Goal: Task Accomplishment & Management: Complete application form

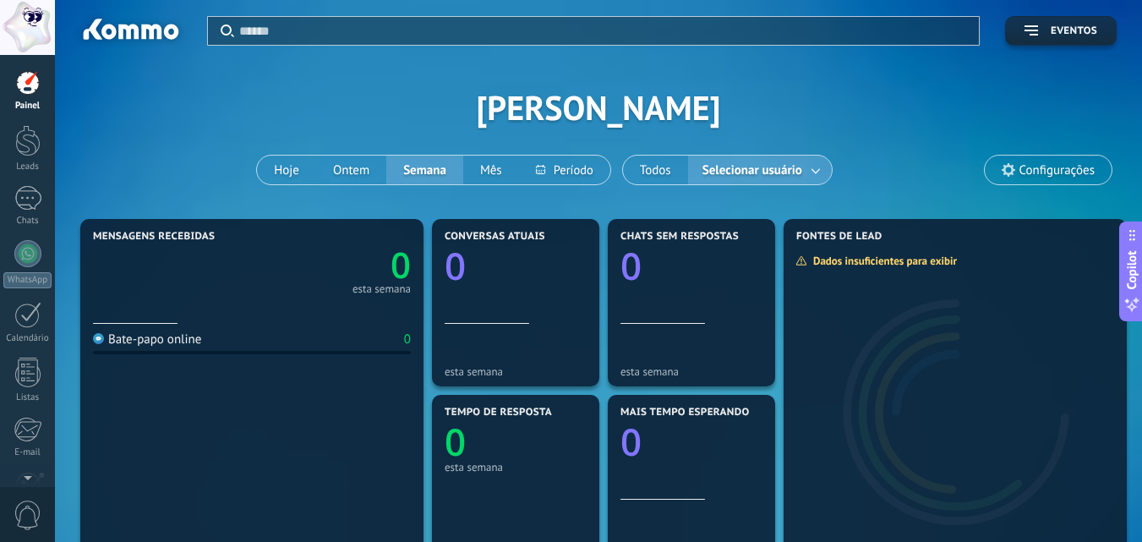
click at [19, 24] on div at bounding box center [27, 27] width 55 height 55
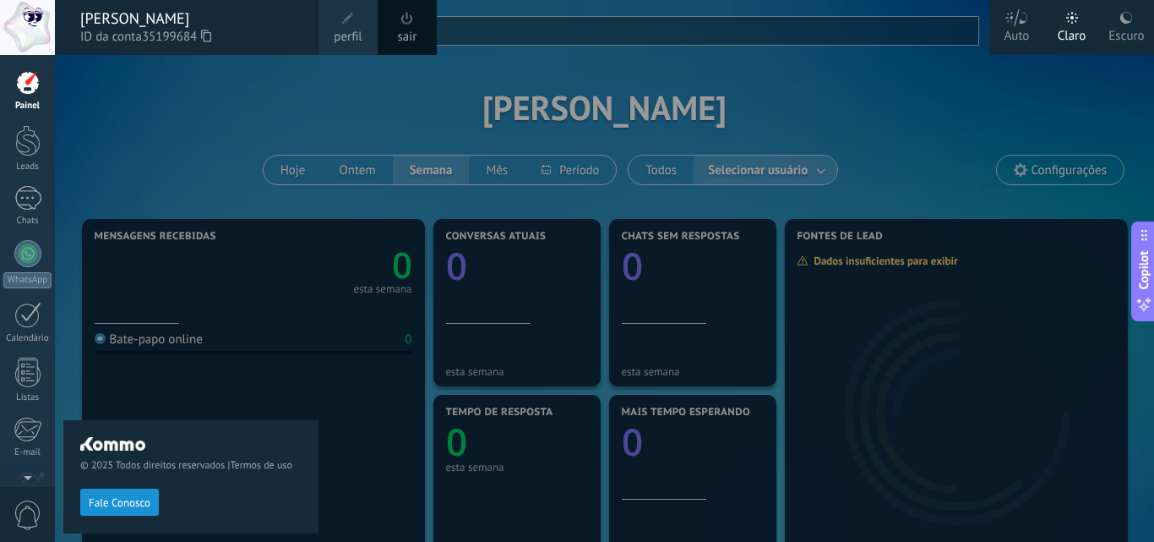
click at [192, 112] on div "© 2025 Todos direitos reservados | Termos de uso Fale Conosco" at bounding box center [190, 298] width 255 height 487
click at [22, 89] on div at bounding box center [27, 82] width 25 height 25
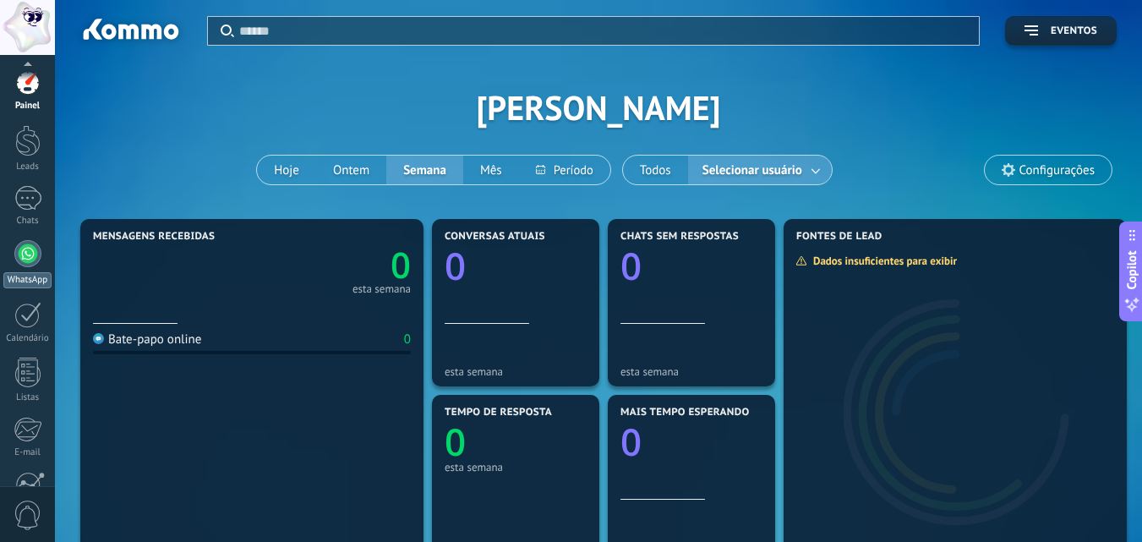
scroll to position [161, 0]
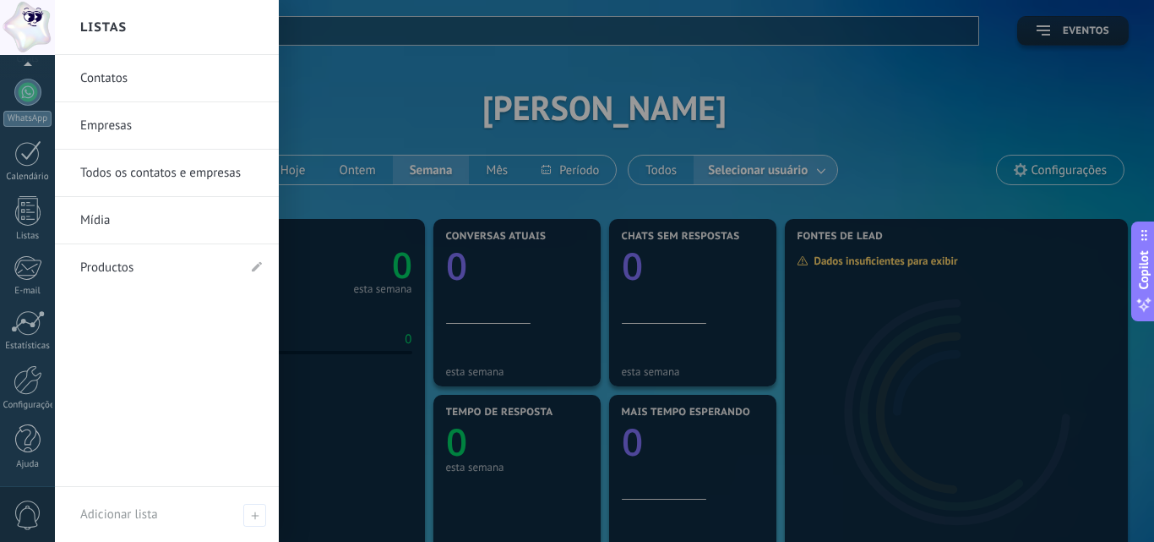
click at [144, 68] on link "Contatos" at bounding box center [171, 78] width 182 height 47
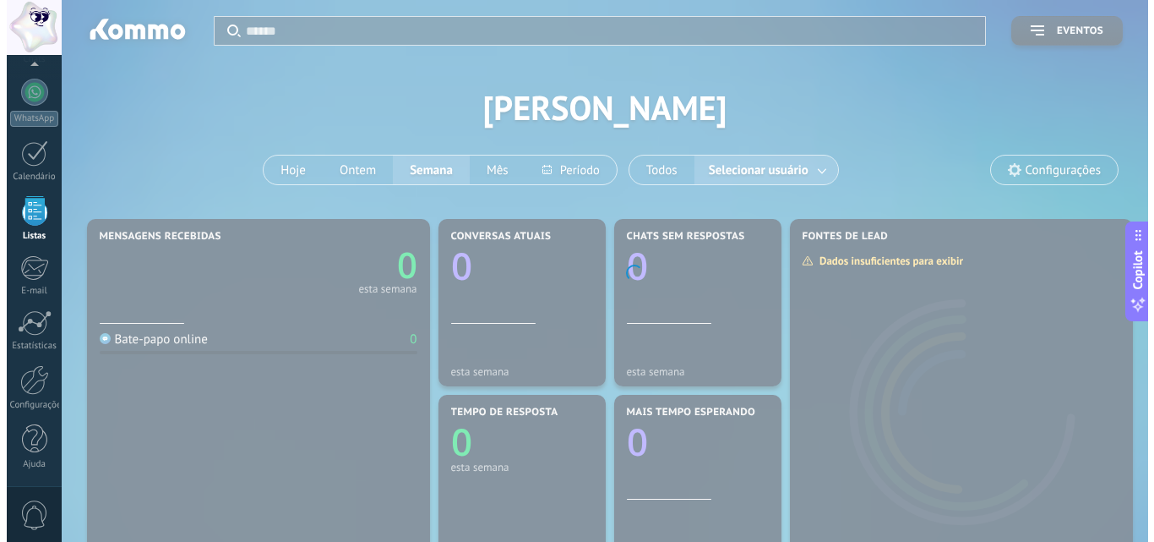
scroll to position [105, 0]
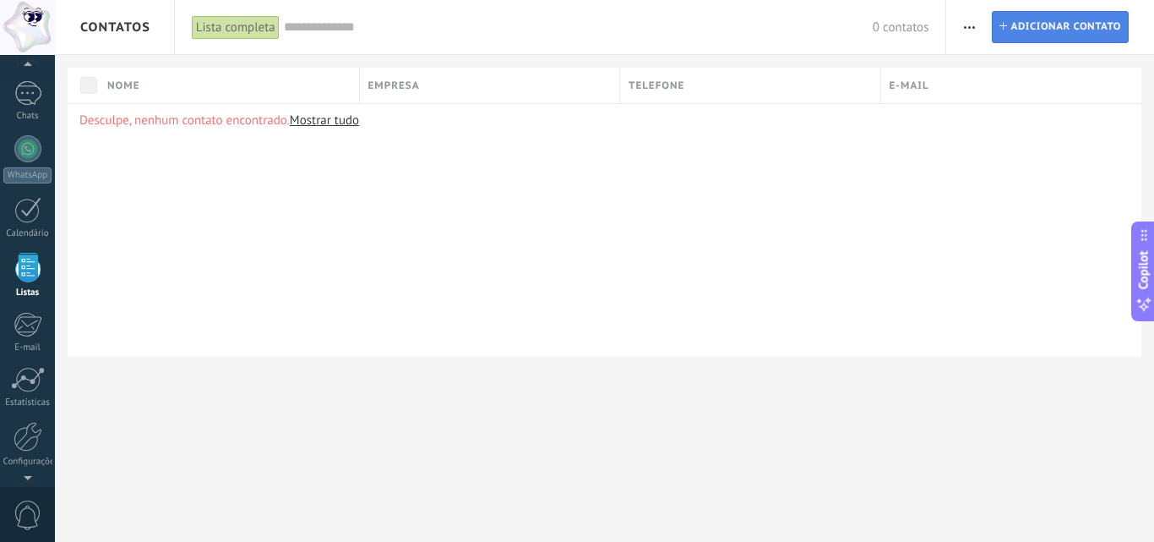
click at [1051, 26] on span "Adicionar contato" at bounding box center [1066, 27] width 111 height 30
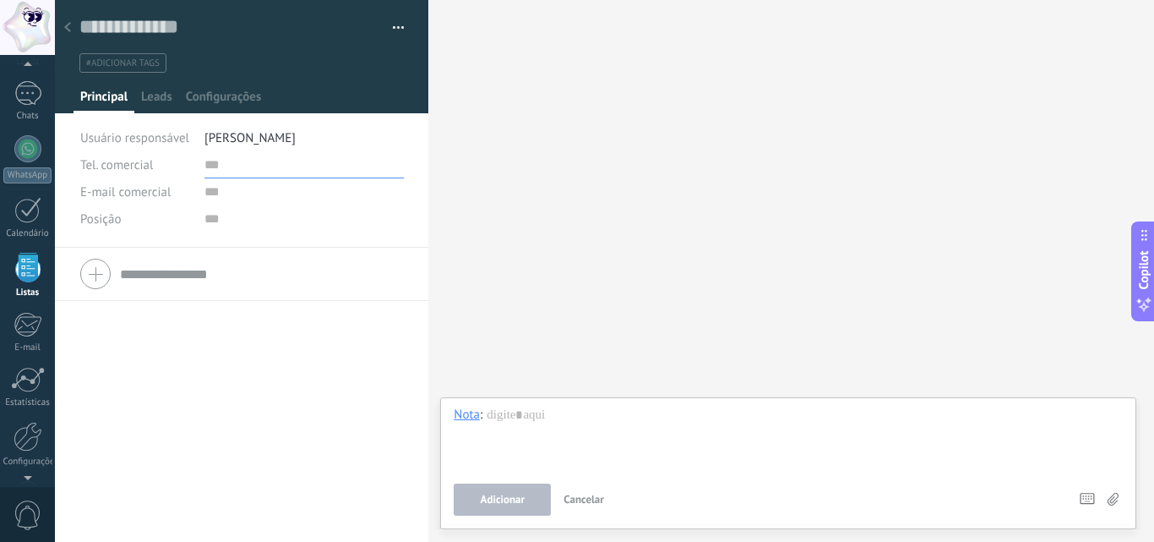
click at [205, 153] on input "text" at bounding box center [303, 164] width 199 height 27
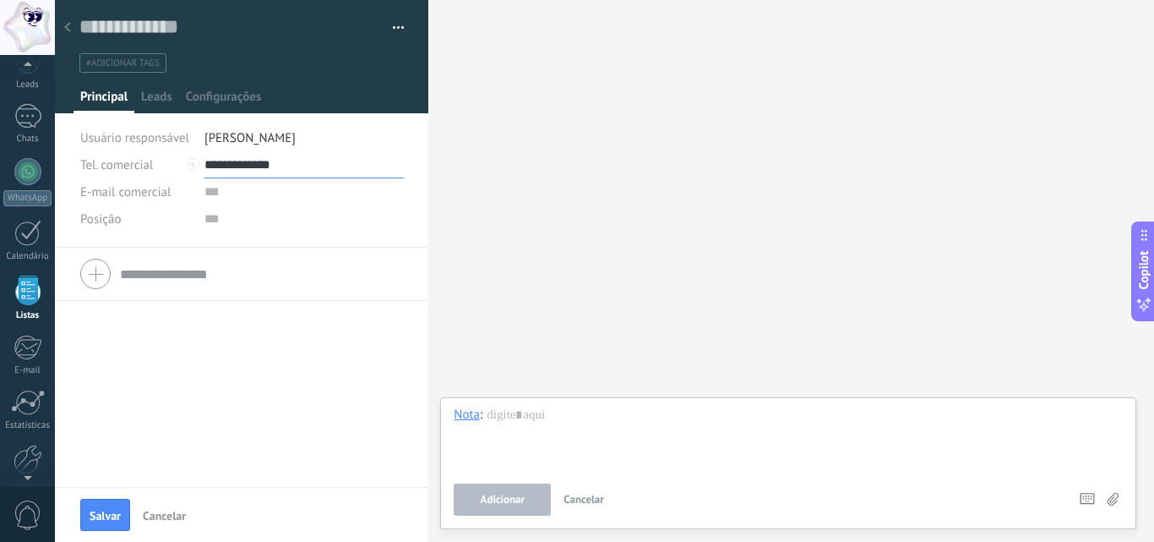
scroll to position [105, 0]
type input "**********"
click at [257, 195] on input "text" at bounding box center [303, 191] width 199 height 27
click at [243, 233] on div "**********" at bounding box center [242, 199] width 324 height 96
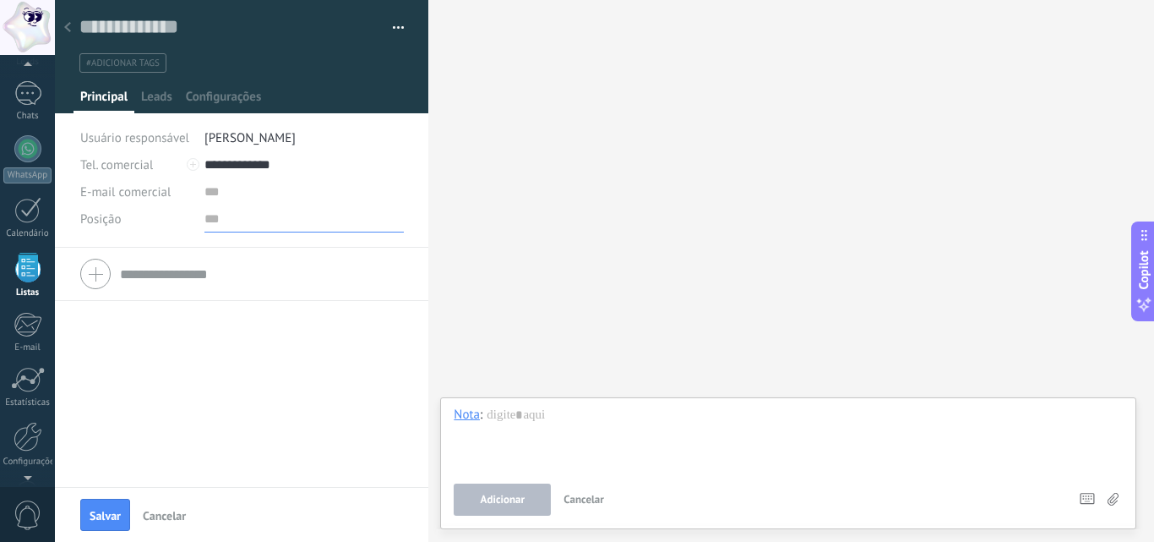
click at [217, 224] on input "text" at bounding box center [303, 218] width 199 height 27
type input "*"
click at [179, 510] on span "Cancelar" at bounding box center [164, 516] width 43 height 12
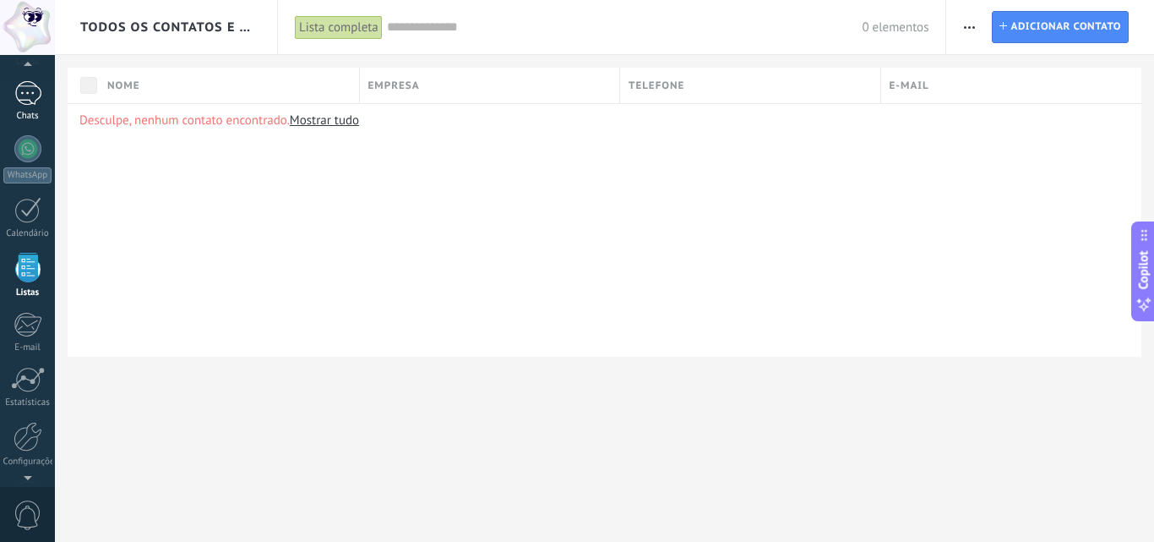
click at [24, 90] on div at bounding box center [27, 93] width 27 height 25
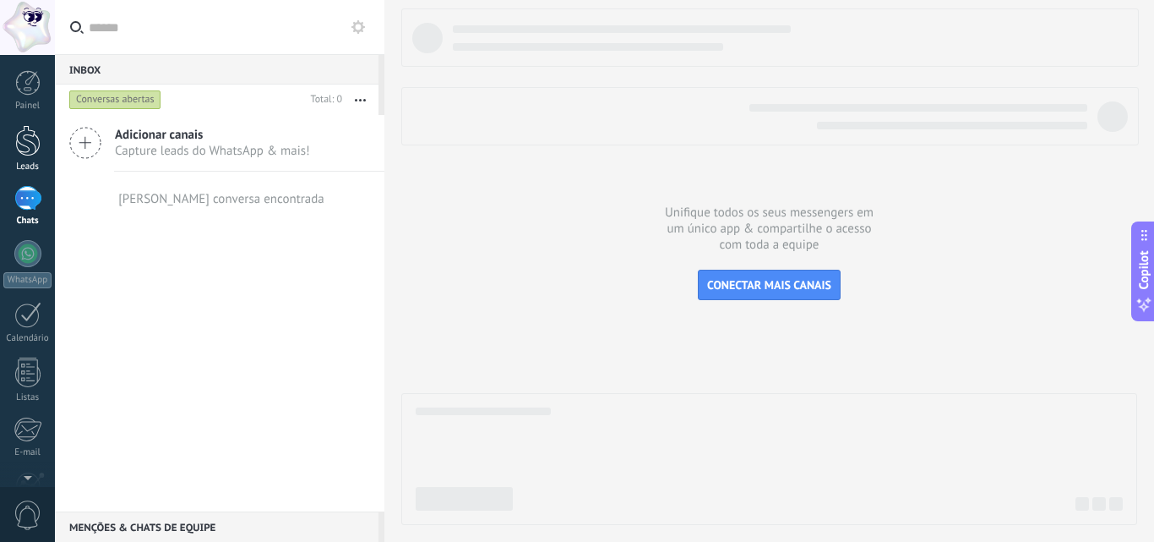
click at [30, 151] on div at bounding box center [27, 140] width 25 height 31
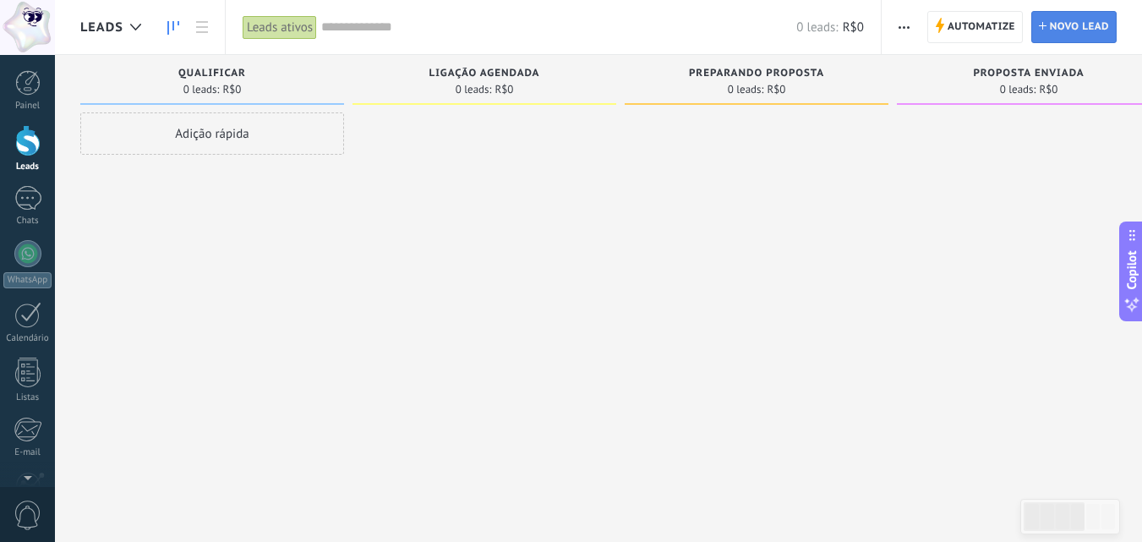
click at [1066, 27] on span "Novo lead" at bounding box center [1079, 27] width 59 height 30
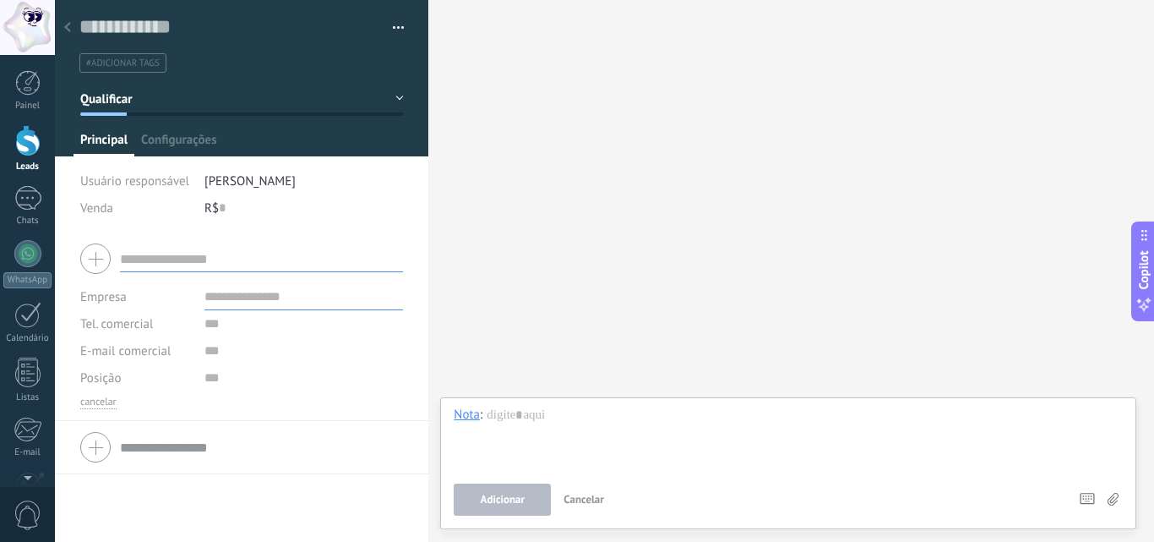
click at [143, 259] on input "text" at bounding box center [261, 258] width 283 height 27
type input "*"
type input "**********"
click at [274, 312] on input "text" at bounding box center [303, 323] width 199 height 27
click at [276, 300] on input "text" at bounding box center [303, 296] width 199 height 27
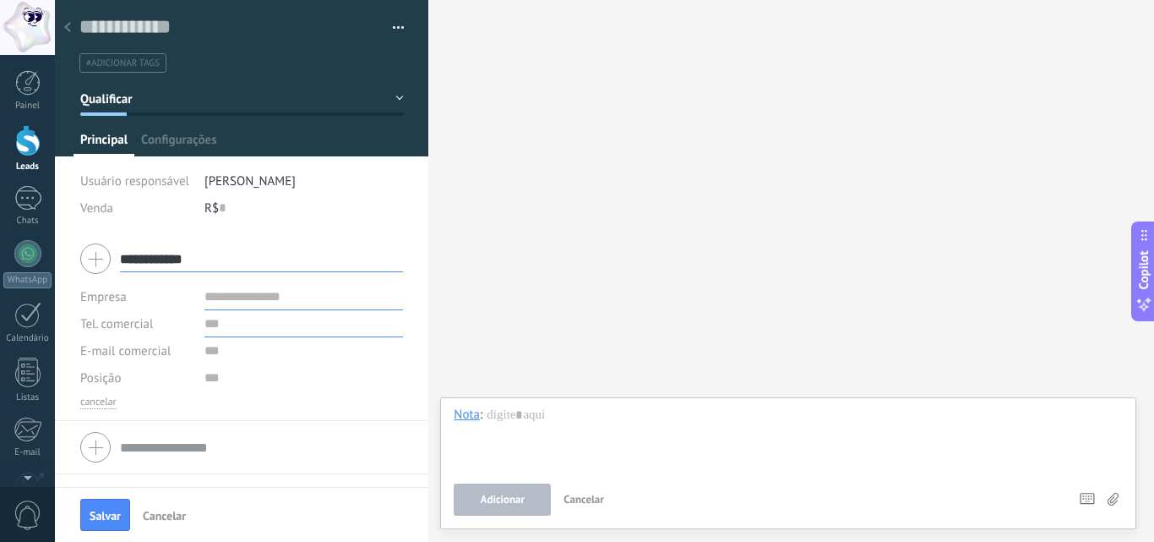
click at [277, 331] on input "text" at bounding box center [303, 323] width 199 height 27
type input "**********"
click at [226, 366] on input "text" at bounding box center [303, 377] width 199 height 27
click at [116, 510] on span "Salvar" at bounding box center [105, 516] width 31 height 12
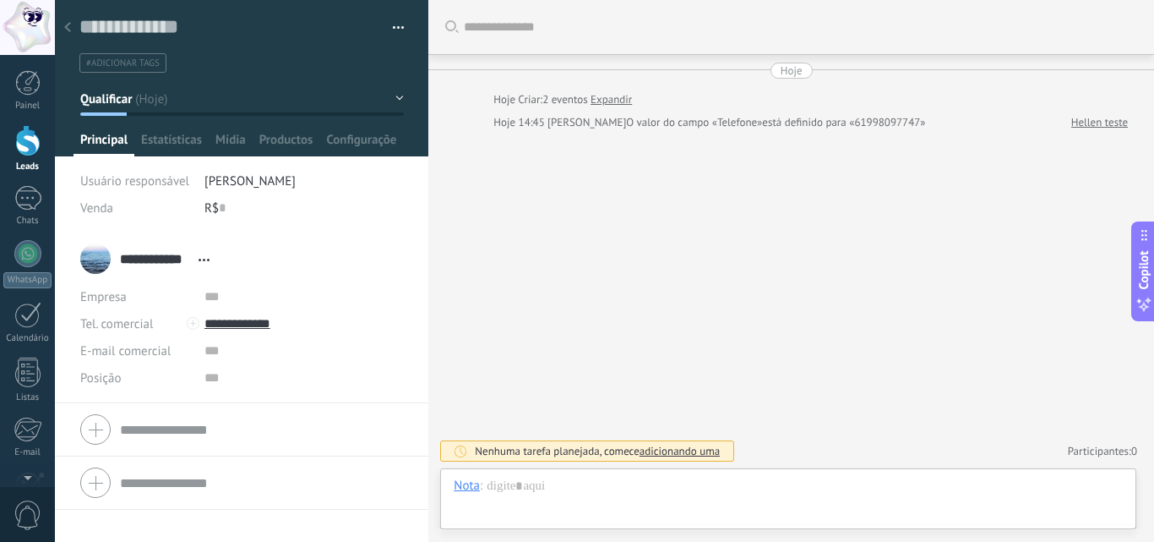
scroll to position [25, 0]
click at [379, 133] on span "Configurações" at bounding box center [361, 144] width 71 height 25
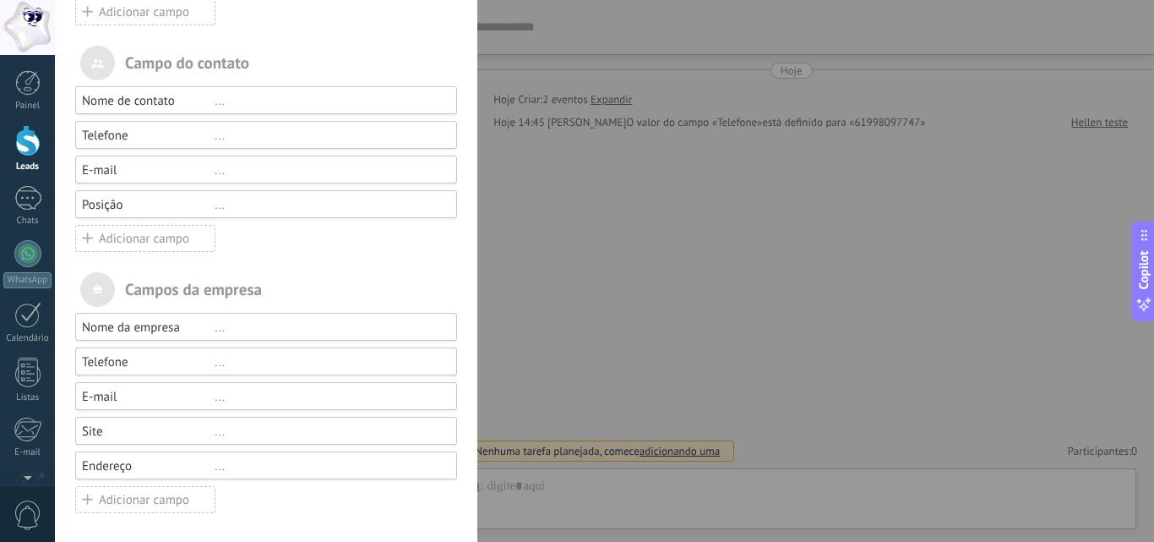
scroll to position [0, 0]
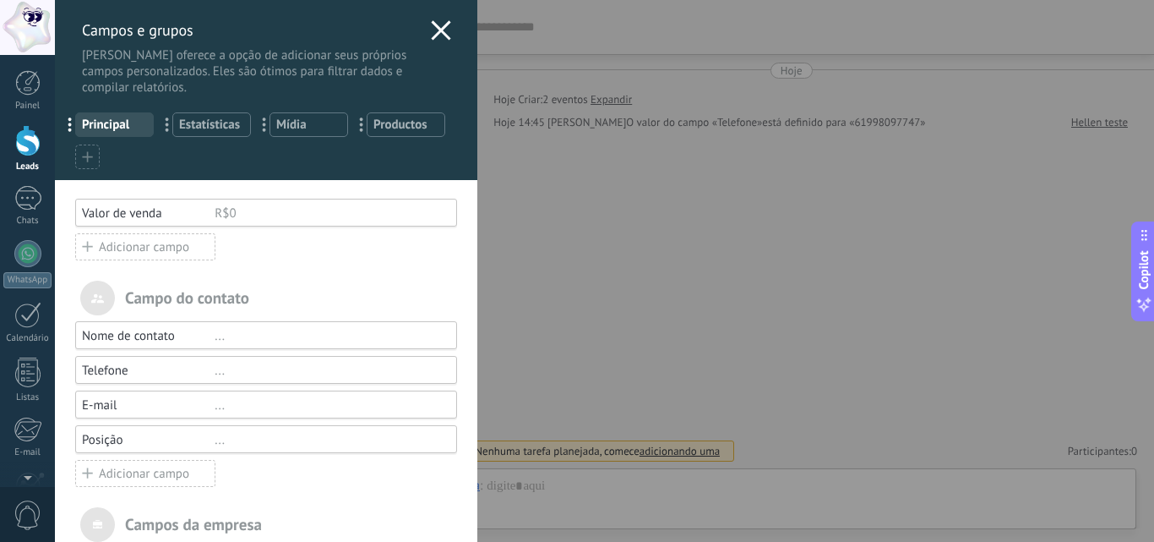
click at [431, 36] on icon at bounding box center [441, 30] width 20 height 20
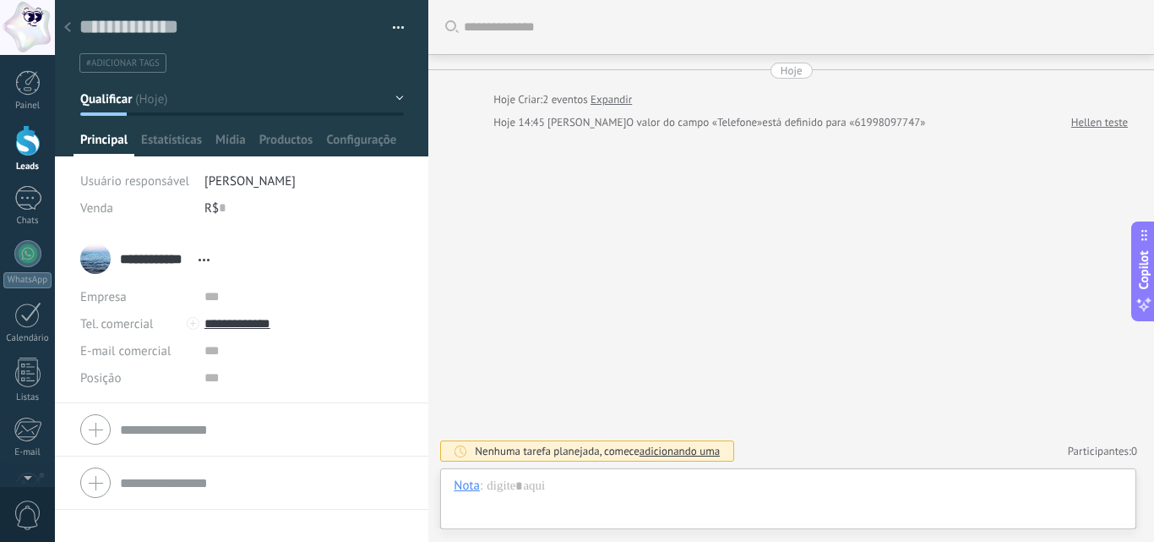
click at [196, 259] on span "Abrir detalhes Copiar nome Desvincular Contato principal" at bounding box center [204, 260] width 28 height 13
click at [19, 199] on div at bounding box center [27, 198] width 27 height 25
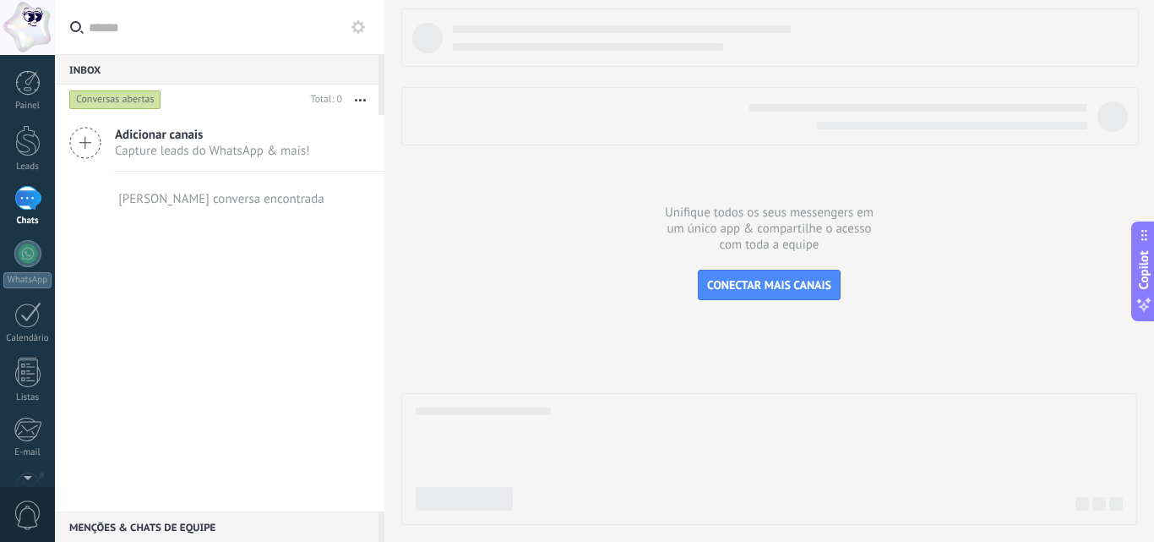
click at [199, 151] on span "Capture leads do WhatsApp & mais!" at bounding box center [212, 151] width 195 height 16
click at [0, 0] on link "Modelos" at bounding box center [0, 0] width 0 height 0
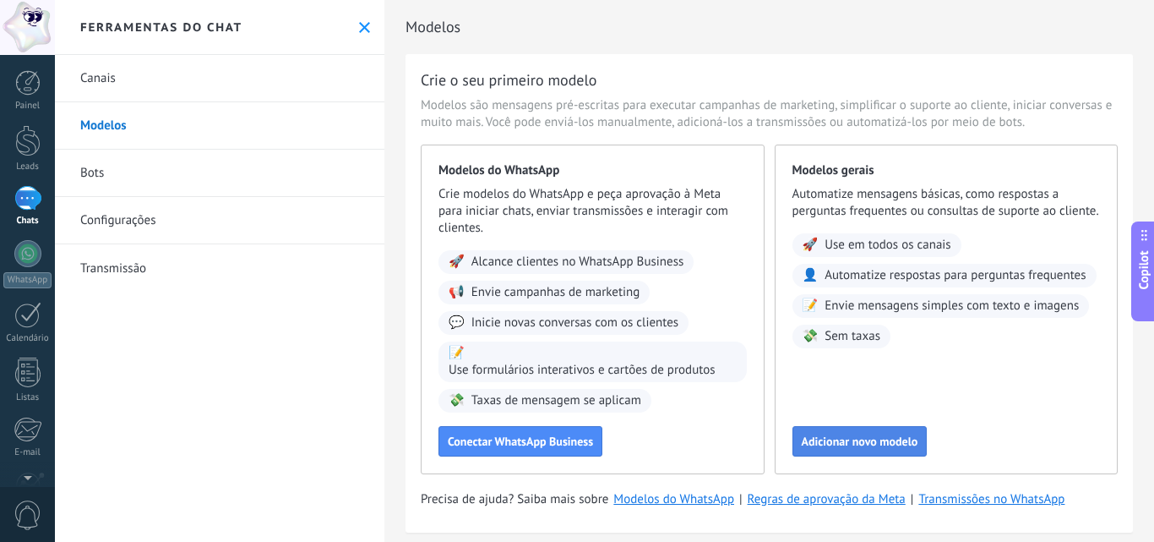
click at [842, 441] on span "Adicionar novo modelo" at bounding box center [860, 441] width 117 height 12
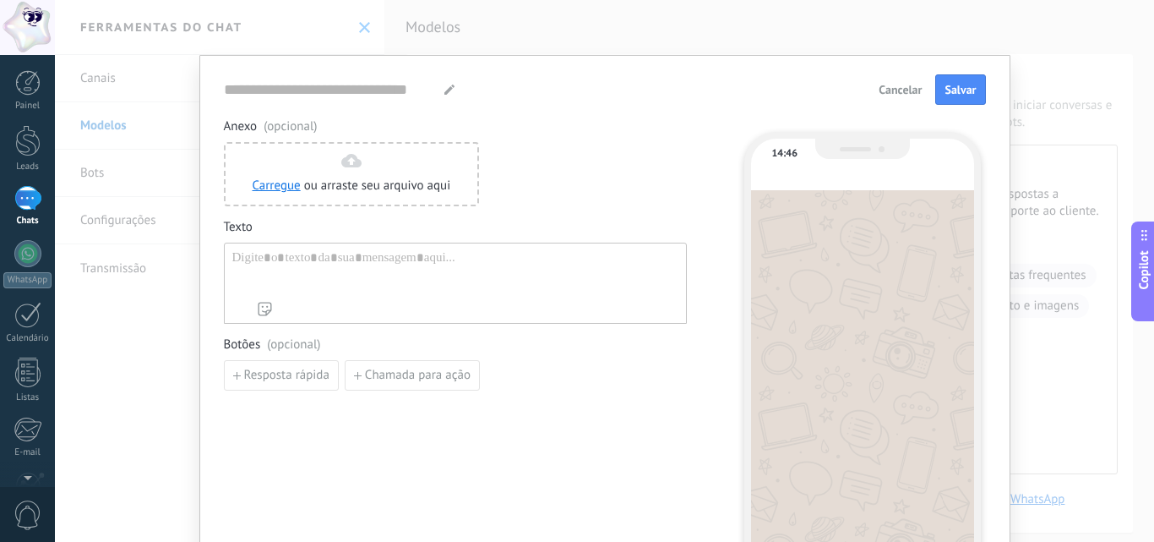
type input "**********"
click at [477, 251] on div at bounding box center [455, 271] width 446 height 43
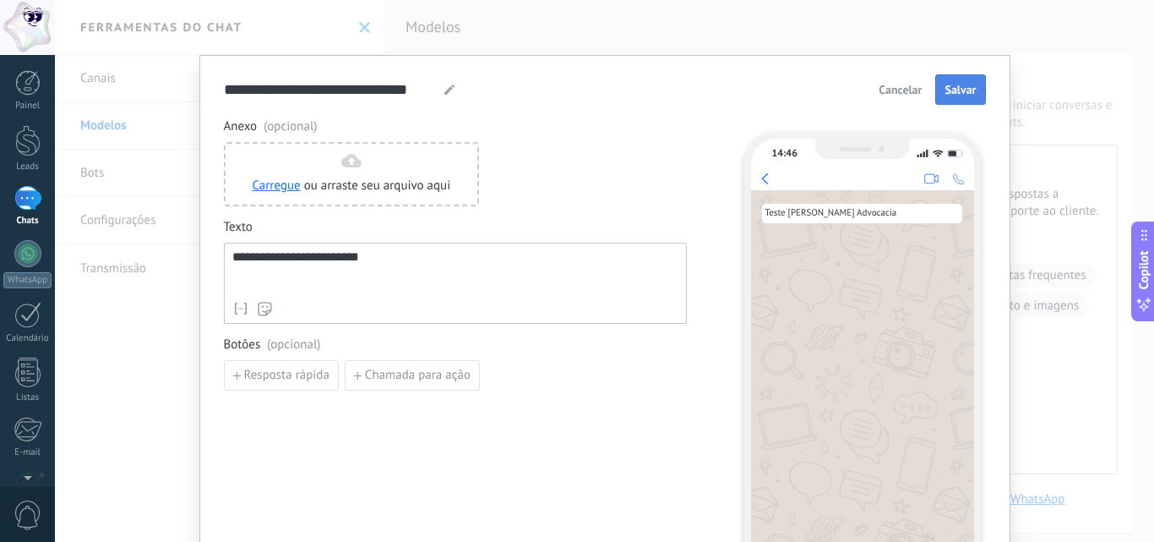
click at [957, 94] on span "Salvar" at bounding box center [960, 90] width 31 height 12
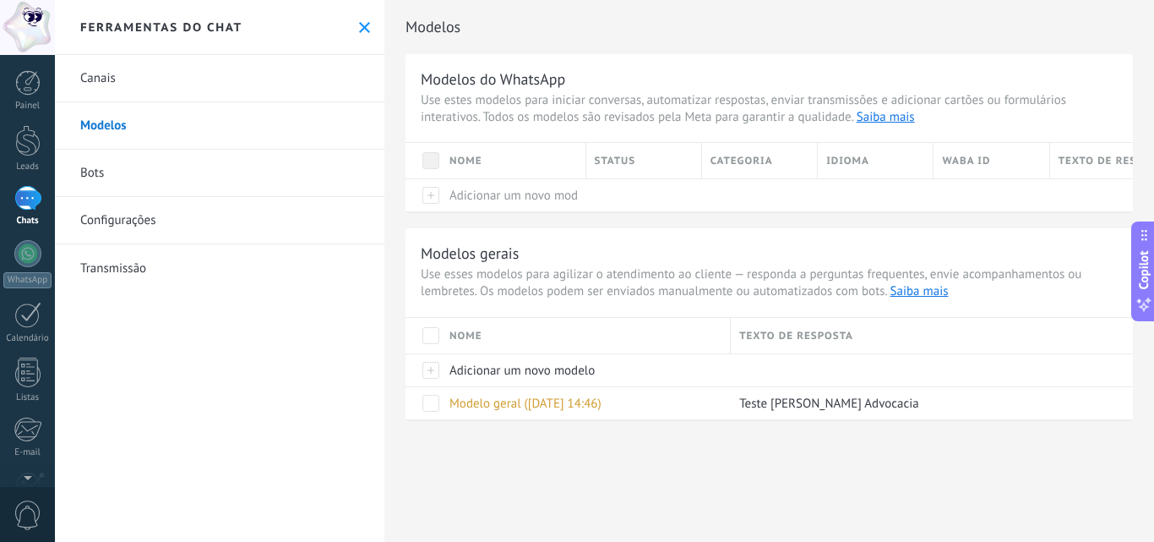
click at [244, 159] on link "Bots" at bounding box center [220, 173] width 330 height 47
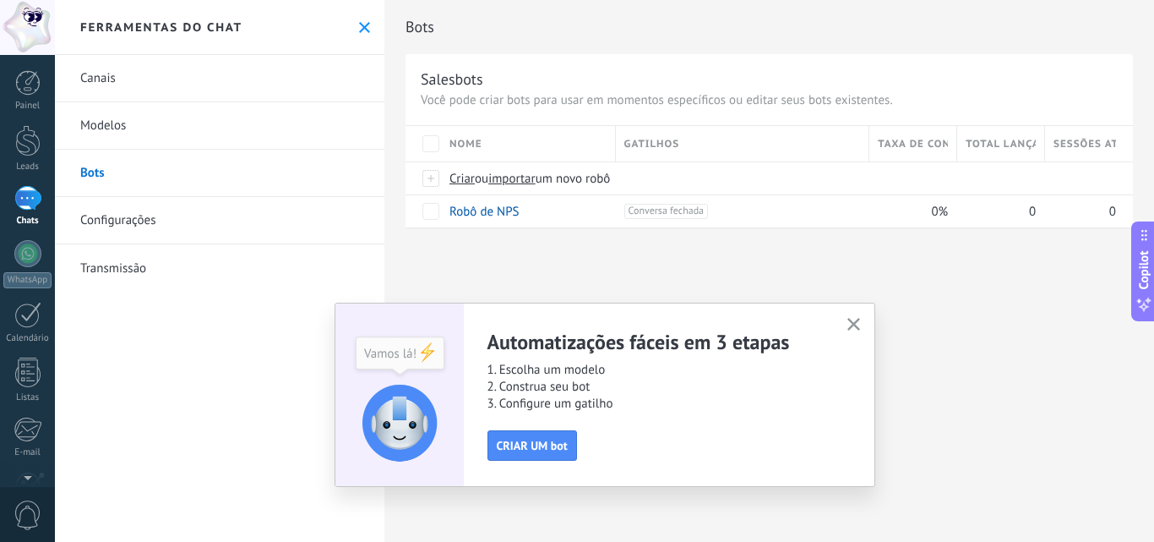
click at [853, 320] on icon "button" at bounding box center [854, 324] width 13 height 13
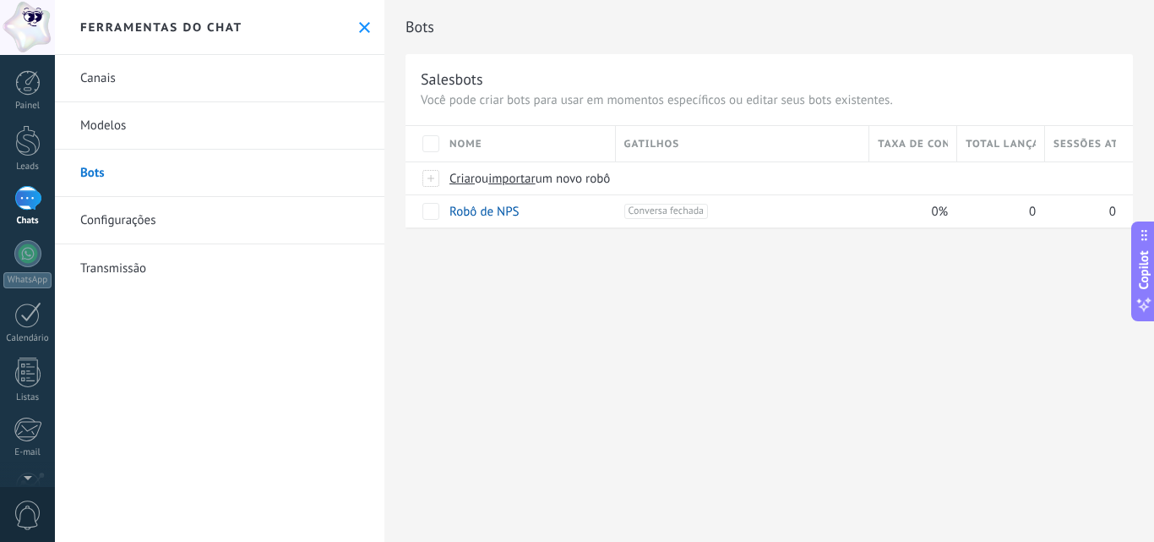
click at [120, 270] on link "Transmissão" at bounding box center [220, 267] width 330 height 47
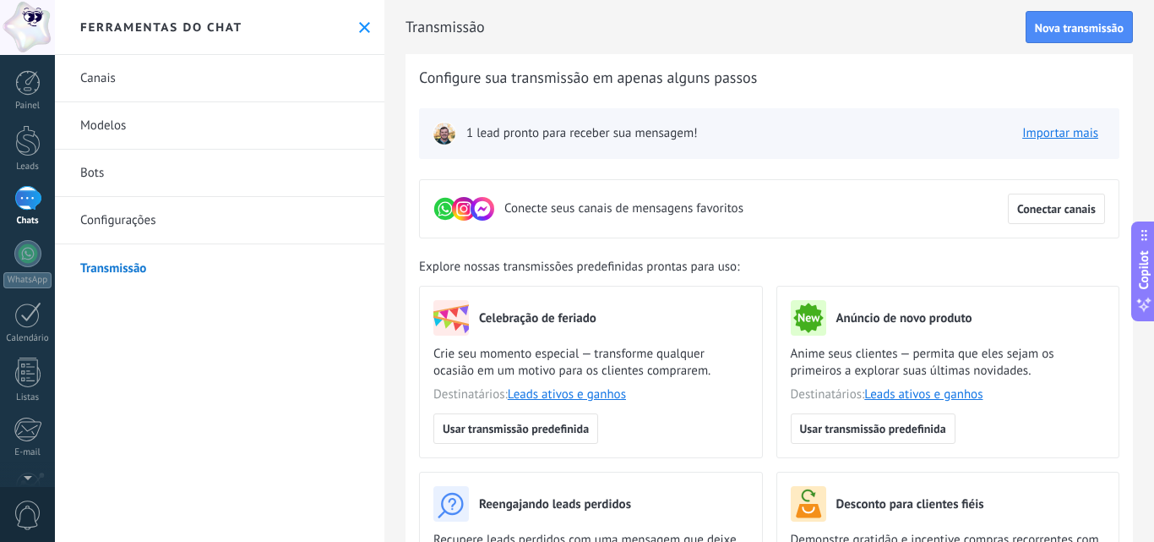
click at [548, 136] on span "1 lead pronto para receber sua mensagem!" at bounding box center [582, 133] width 232 height 17
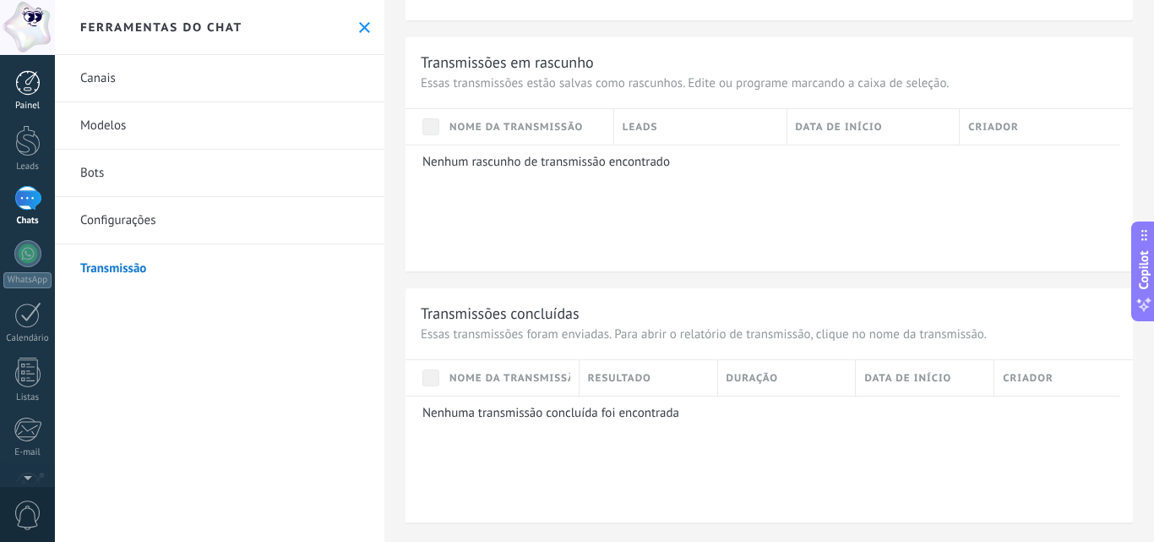
click at [39, 73] on div at bounding box center [27, 82] width 25 height 25
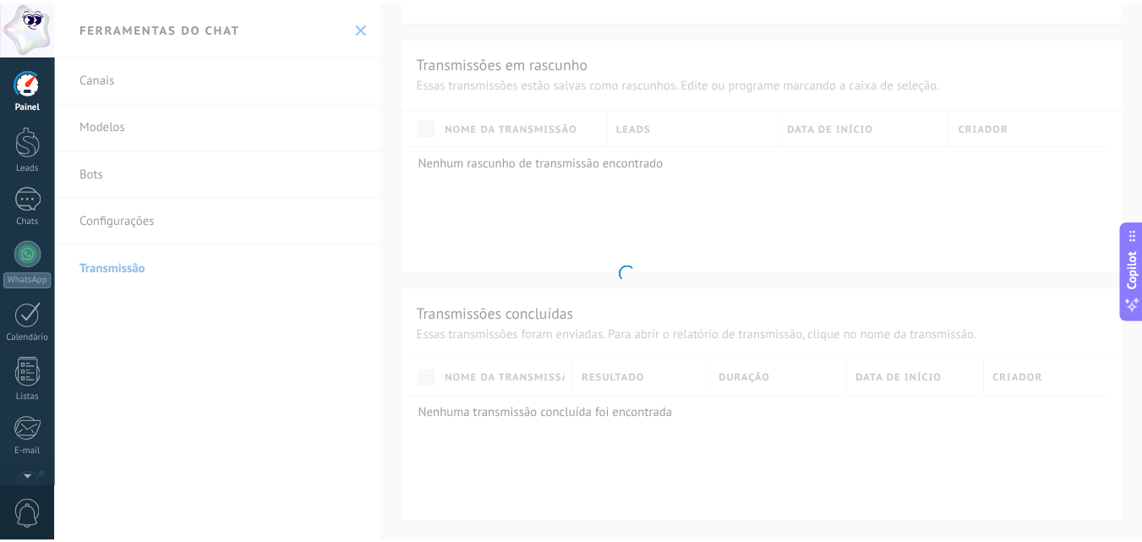
scroll to position [519, 0]
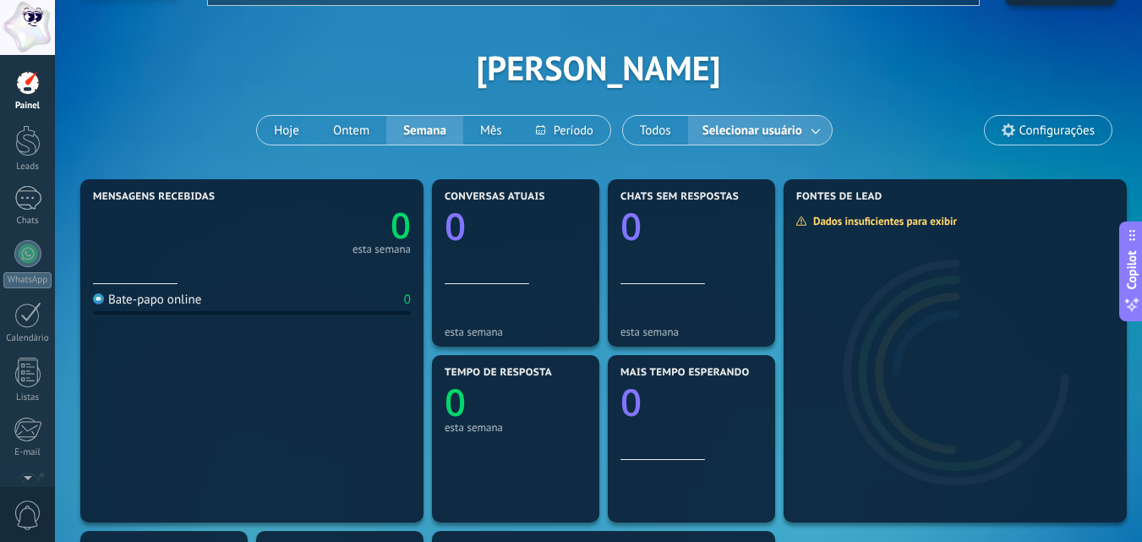
scroll to position [322, 0]
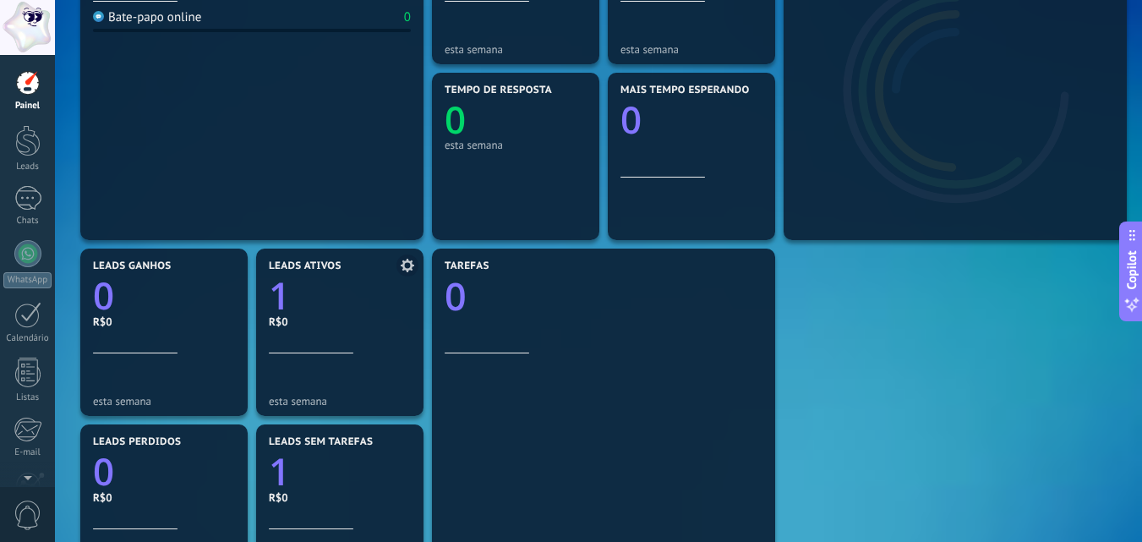
click at [343, 315] on link "1" at bounding box center [340, 295] width 142 height 51
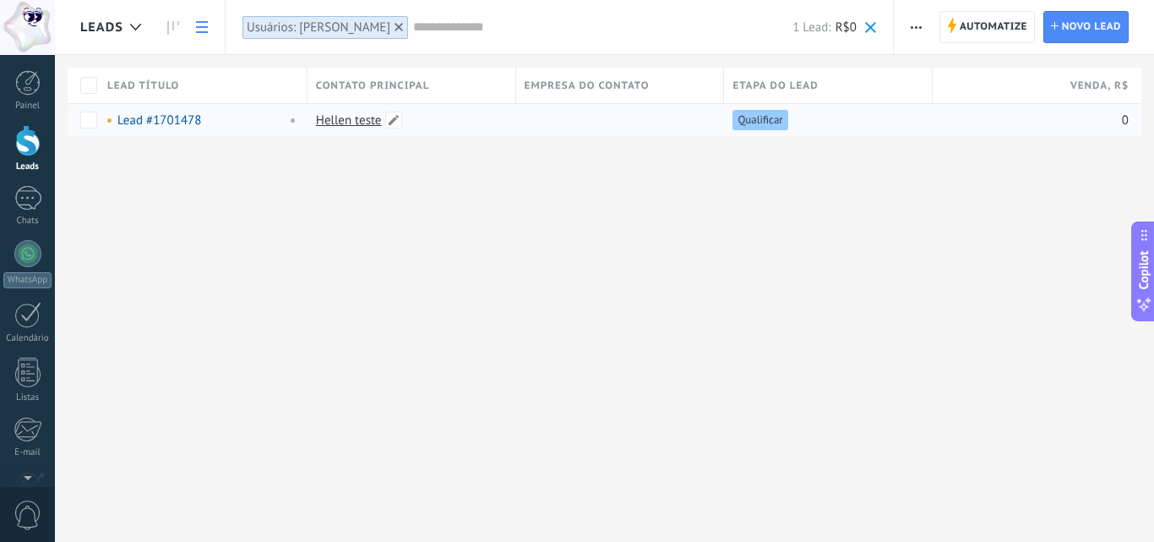
click at [358, 118] on link "Hellen teste" at bounding box center [349, 120] width 66 height 16
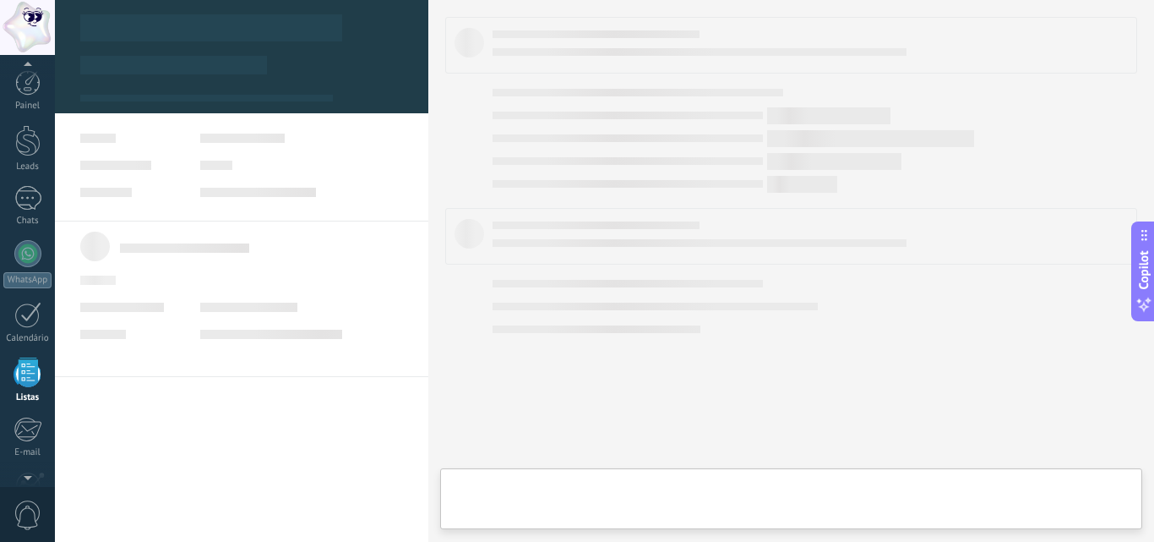
scroll to position [105, 0]
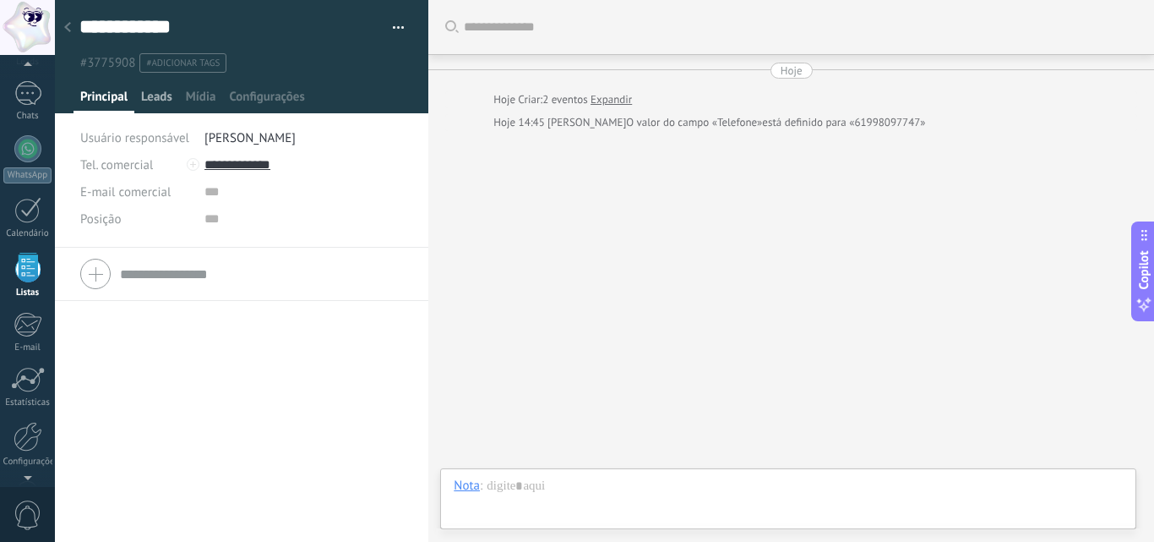
click at [158, 95] on span "Leads" at bounding box center [156, 101] width 31 height 25
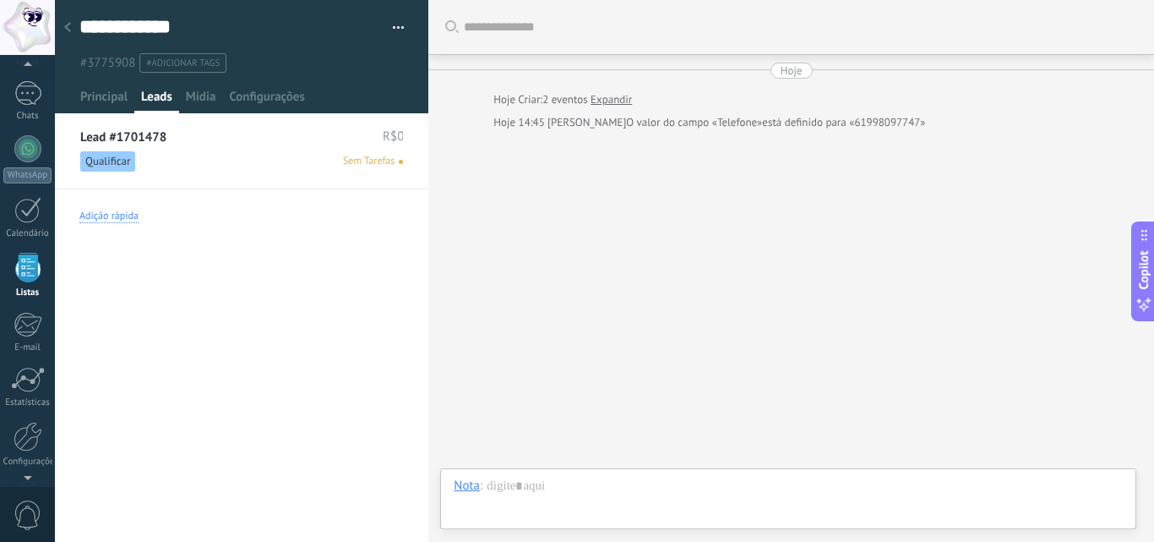
click at [115, 213] on div "Adição rápida" at bounding box center [108, 217] width 59 height 14
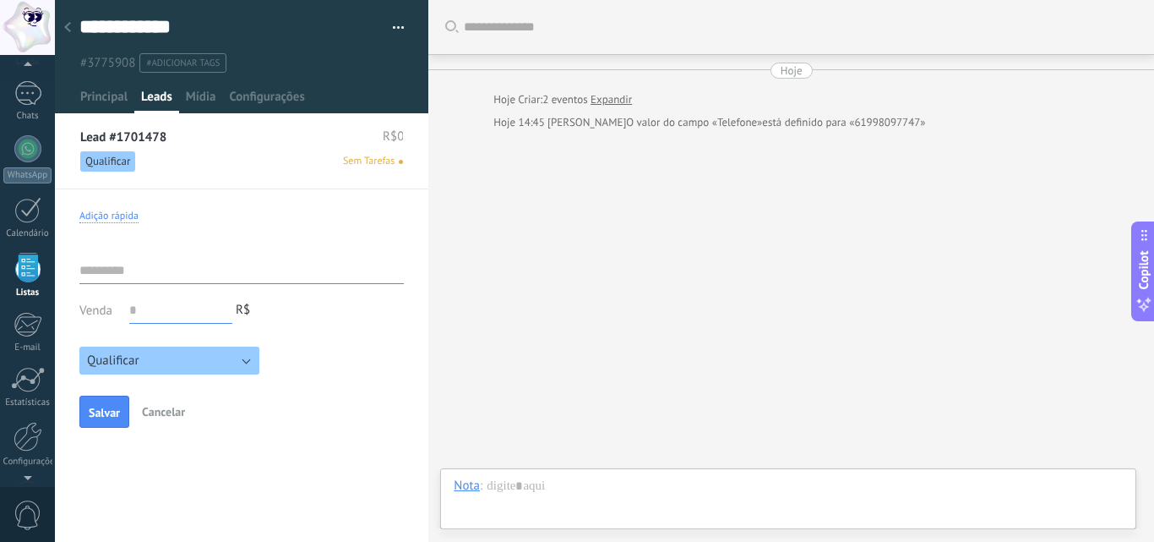
click at [117, 210] on div "Adição rápida" at bounding box center [108, 217] width 59 height 14
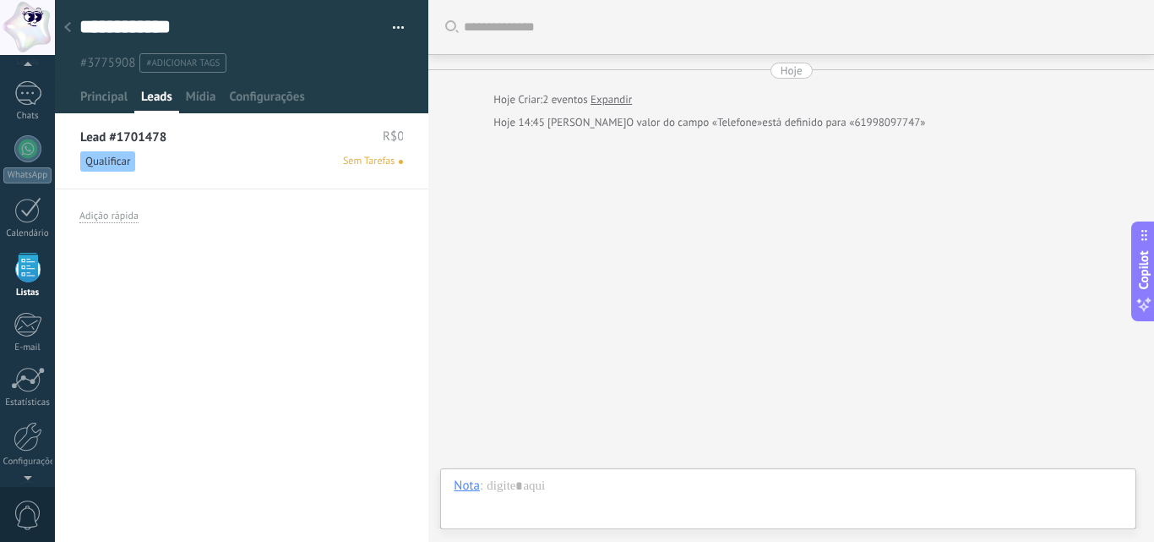
scroll to position [26, 0]
click at [123, 161] on span "Qualificar" at bounding box center [107, 161] width 55 height 20
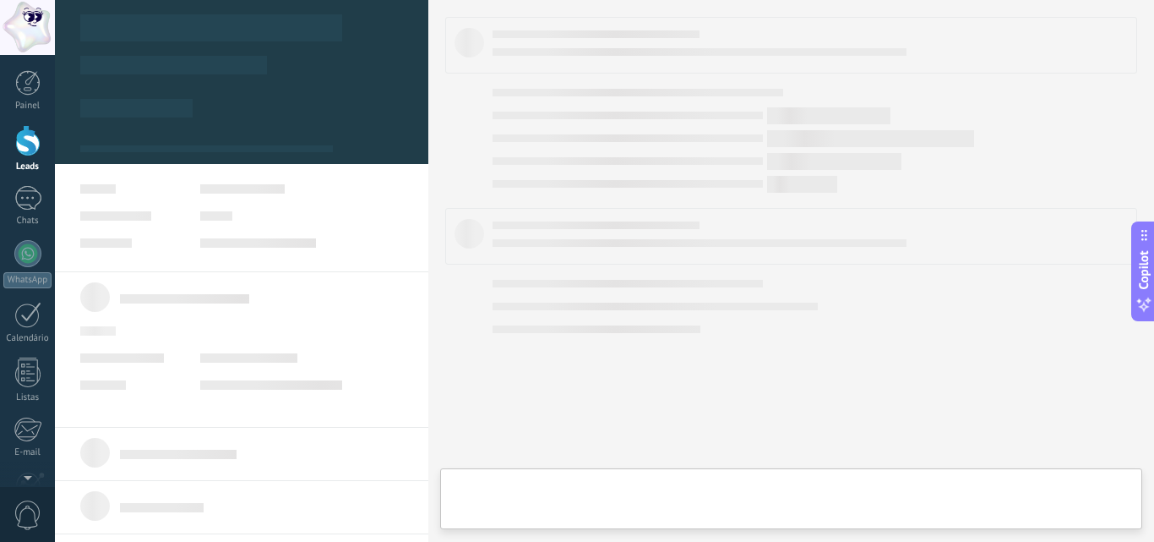
type textarea "**********"
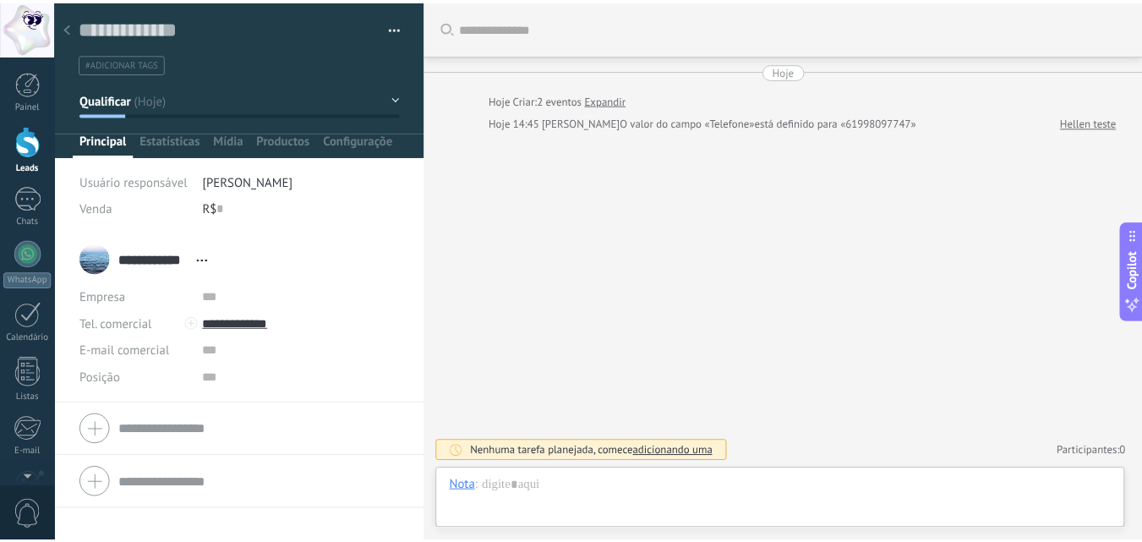
scroll to position [25, 0]
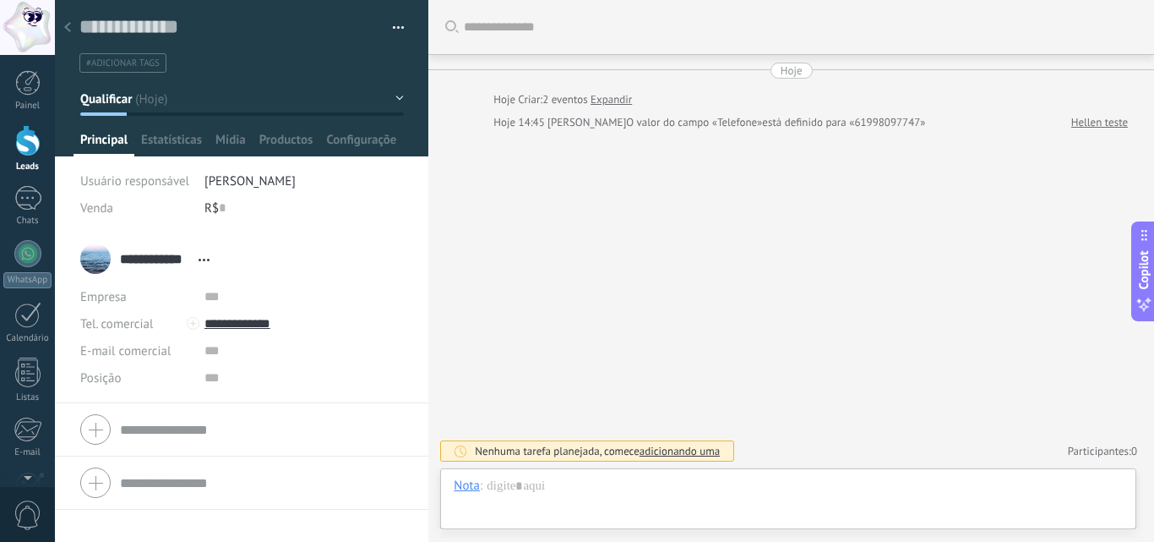
click at [32, 18] on div at bounding box center [27, 27] width 55 height 55
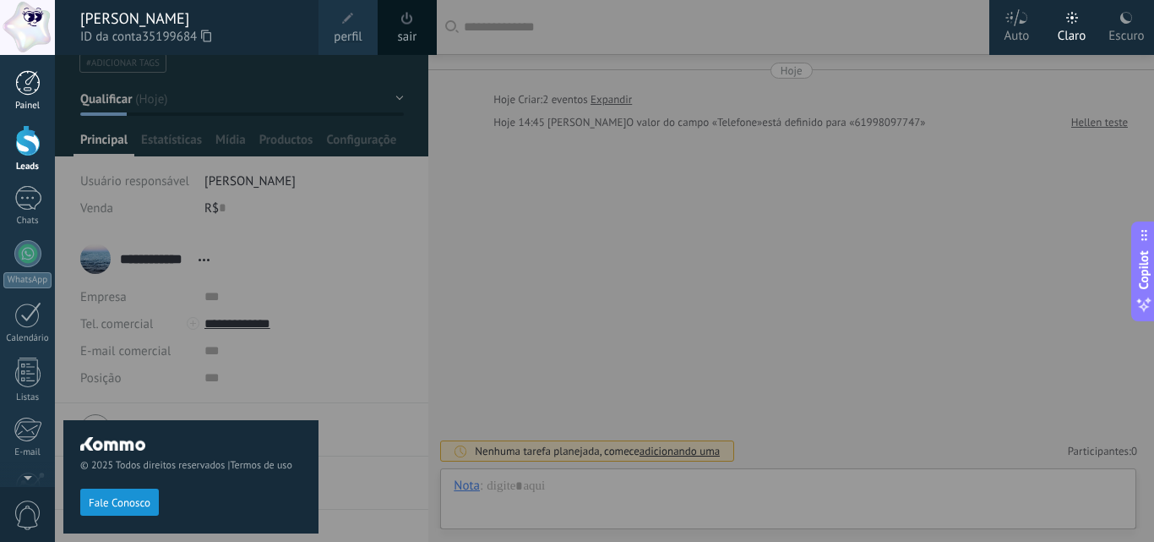
click at [28, 81] on div at bounding box center [27, 82] width 25 height 25
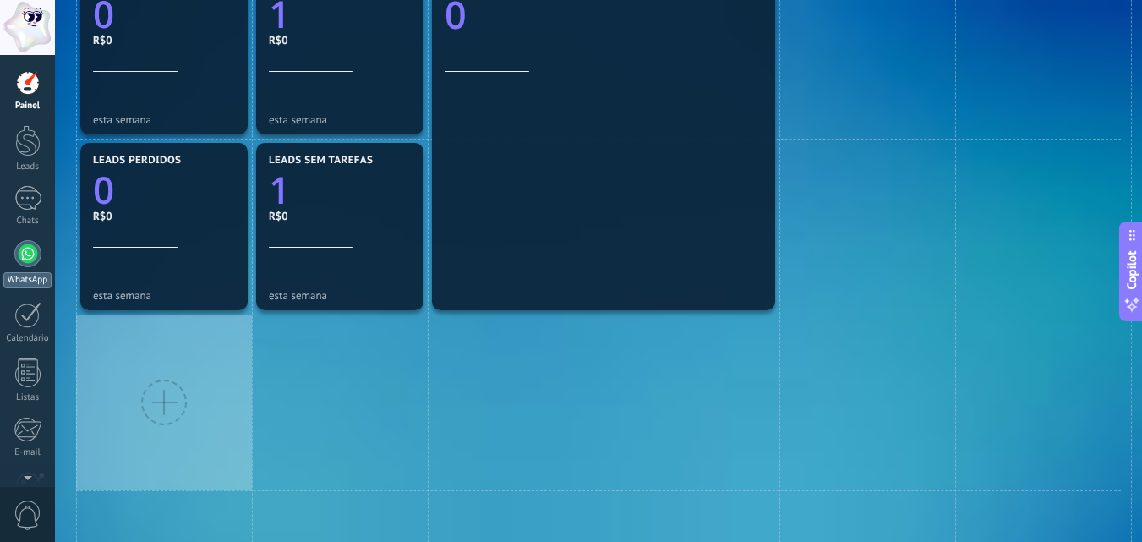
click at [18, 247] on div at bounding box center [27, 253] width 27 height 27
